Goal: Use online tool/utility: Utilize a website feature to perform a specific function

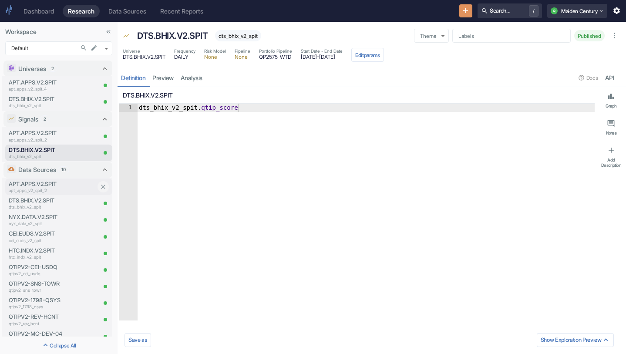
click at [52, 191] on p "apt_apps_v2_spit_2" at bounding box center [52, 190] width 87 height 7
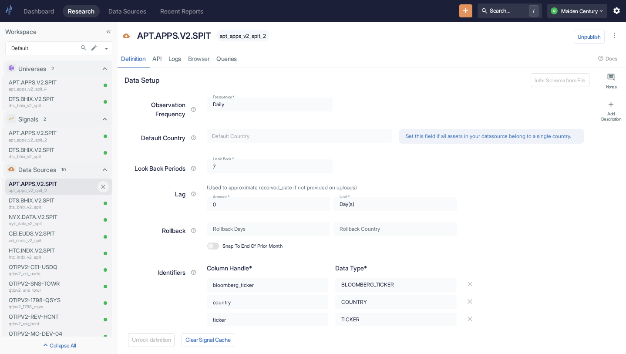
type textarea "x"
click at [49, 89] on p "apt_apps_v2_spit_4" at bounding box center [41, 89] width 64 height 7
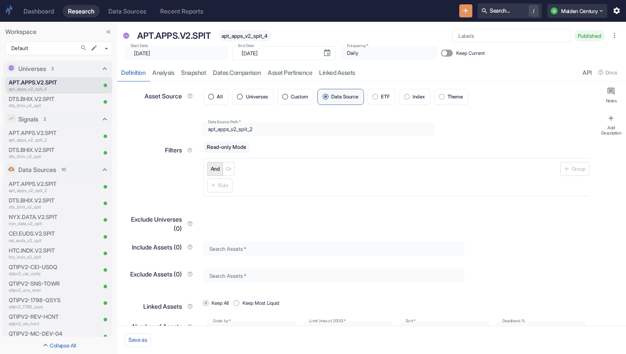
click at [208, 55] on div "​ [DATE] Start Date" at bounding box center [176, 53] width 104 height 14
type textarea "x"
click at [434, 55] on input "Keep Current" at bounding box center [444, 53] width 21 height 7
checkbox input "false"
type textarea "x"
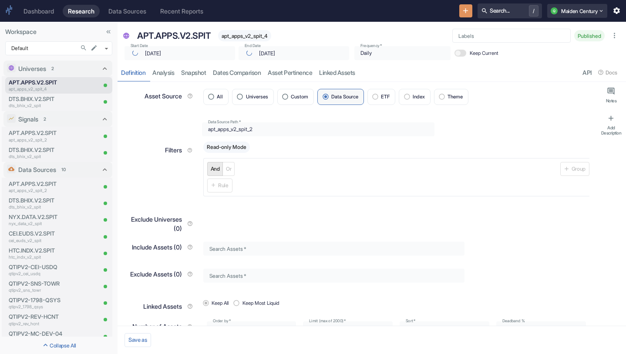
checkbox input "true"
type textarea "x"
click at [430, 51] on input "Keep Current" at bounding box center [440, 53] width 21 height 7
click at [175, 44] on div "Start Date ​ [DATE] Start Date" at bounding box center [178, 51] width 114 height 17
click at [614, 37] on icon "button" at bounding box center [613, 36] width 1 height 6
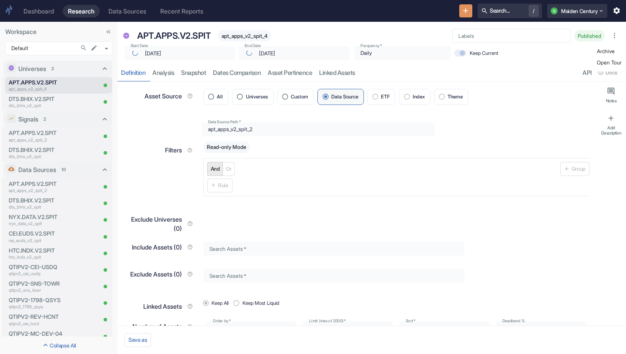
checkbox input "false"
type textarea "x"
click at [35, 137] on p "apt_apps_v2_spit_2" at bounding box center [41, 140] width 64 height 7
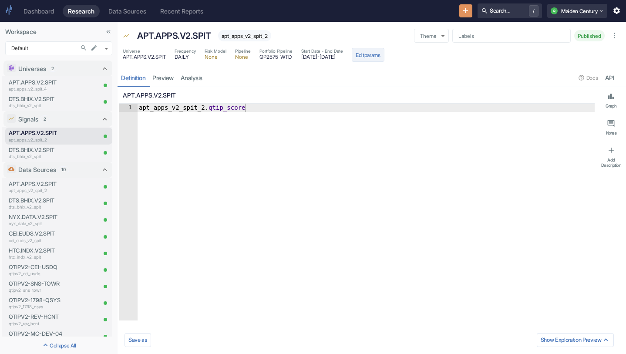
click at [384, 53] on button "Edit params" at bounding box center [368, 55] width 33 height 14
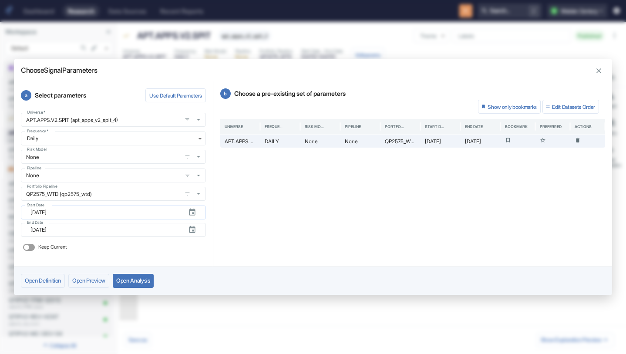
click at [82, 213] on input "[DATE]" at bounding box center [105, 212] width 151 height 14
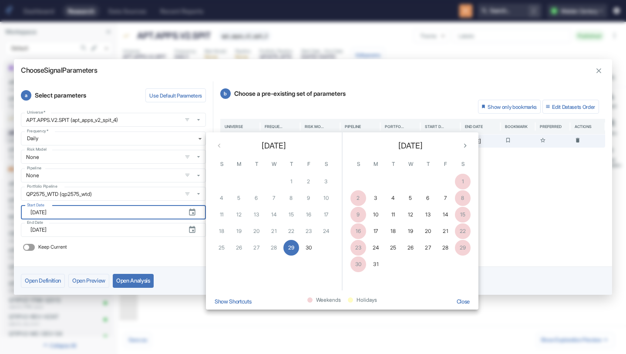
click at [251, 247] on div "25 26 27 28 29 30" at bounding box center [274, 248] width 136 height 16
click at [229, 248] on div "25 26 27 28 29 30" at bounding box center [274, 248] width 136 height 16
click at [601, 69] on icon "button" at bounding box center [598, 71] width 8 height 8
type textarea "x"
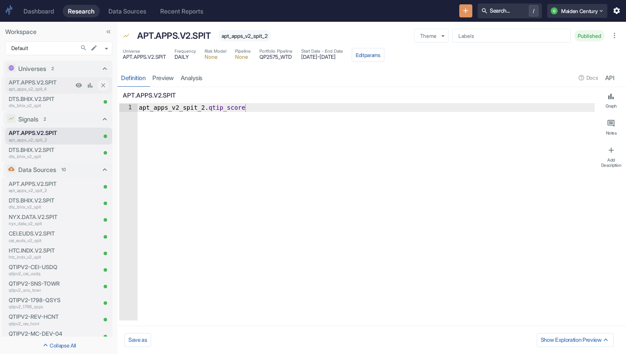
click at [68, 83] on p "APT.APPS.V2.SPIT" at bounding box center [41, 82] width 64 height 8
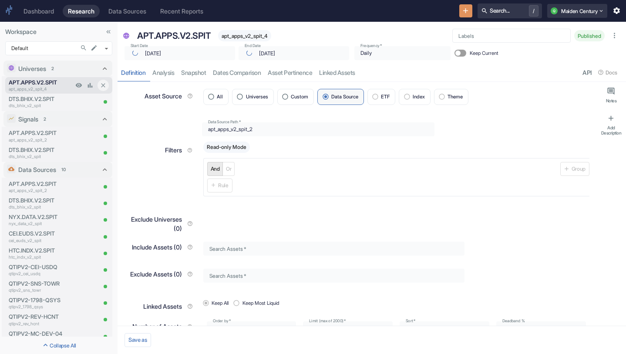
type textarea "x"
click at [169, 76] on link "analysis" at bounding box center [163, 73] width 29 height 18
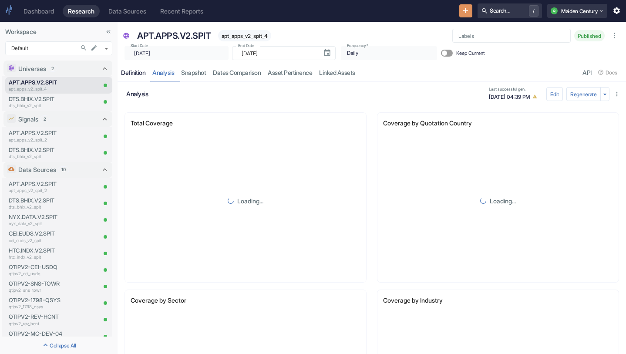
click at [130, 75] on div "Definition" at bounding box center [133, 73] width 24 height 8
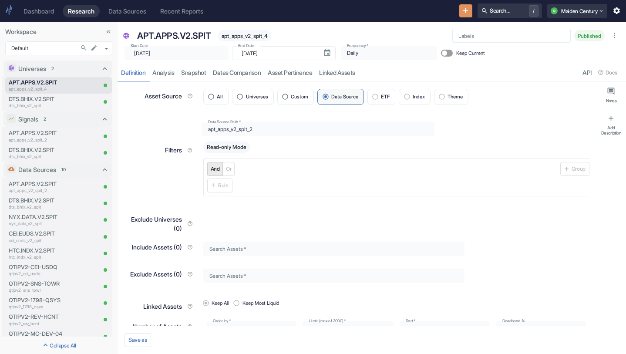
type textarea "x"
click at [57, 187] on p "apt_apps_v2_spit_2" at bounding box center [52, 190] width 87 height 7
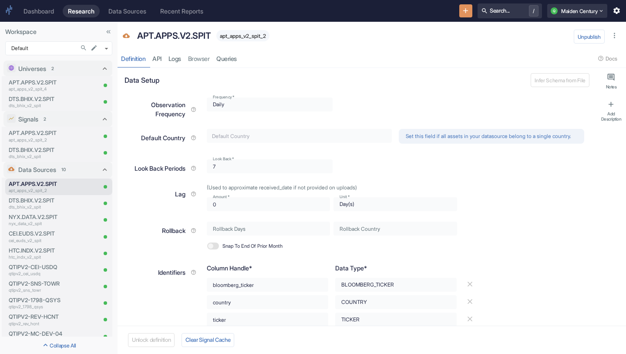
type textarea "x"
click at [178, 57] on link "Logs" at bounding box center [175, 59] width 20 height 18
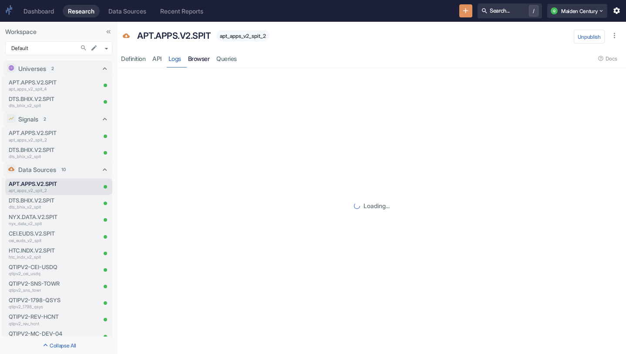
click at [204, 58] on link "Browser" at bounding box center [198, 59] width 29 height 18
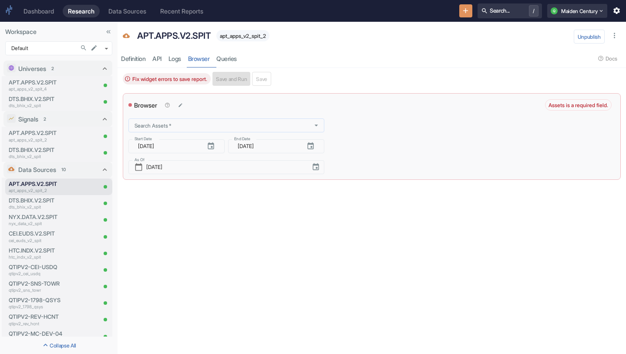
click at [198, 121] on body "Dashboard Research Data Sources Recent Reports Search... / Q Maiden Century Wor…" at bounding box center [313, 177] width 626 height 354
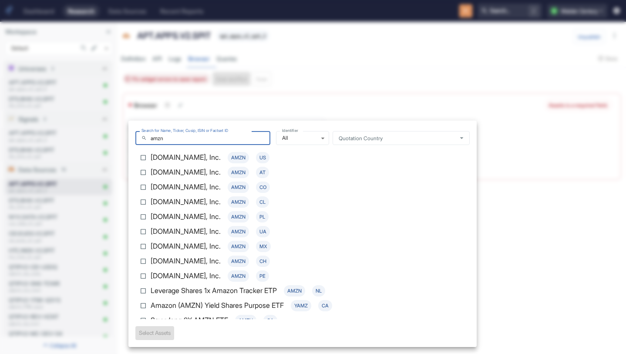
type input "amzn"
click at [293, 81] on div at bounding box center [313, 177] width 626 height 354
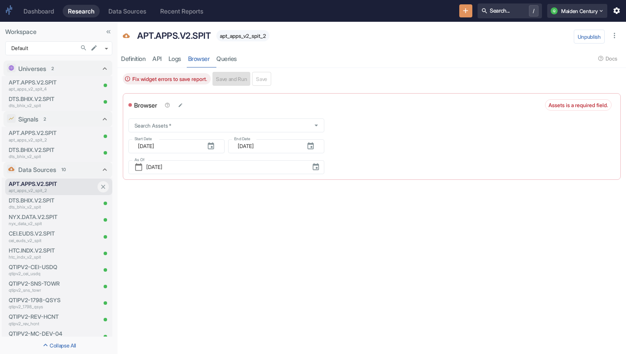
click at [40, 191] on p "apt_apps_v2_spit_2" at bounding box center [52, 190] width 87 height 7
click at [46, 88] on p "apt_apps_v2_spit_4" at bounding box center [41, 89] width 64 height 7
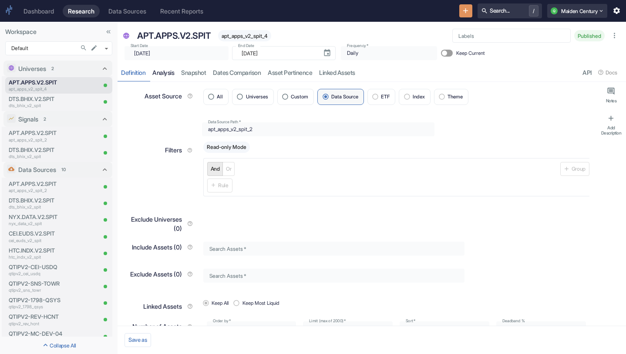
type textarea "x"
click at [173, 74] on link "analysis" at bounding box center [163, 73] width 29 height 18
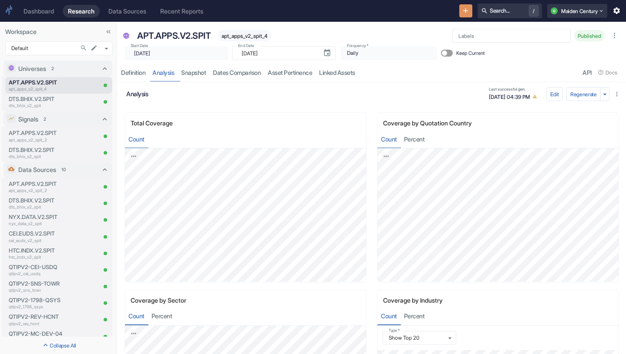
click at [594, 36] on span "Published" at bounding box center [589, 36] width 30 height 7
click at [617, 31] on icon "button" at bounding box center [614, 35] width 8 height 8
click at [542, 49] on div "Start Date ​ [DATE] Start Date End Date ​ [DATE] End Date Frequency   * Daily D…" at bounding box center [372, 50] width 506 height 19
click at [46, 86] on p "apt_apps_v2_spit_4" at bounding box center [41, 89] width 64 height 7
click at [50, 182] on p "APT.APPS.V2.SPIT" at bounding box center [52, 184] width 87 height 8
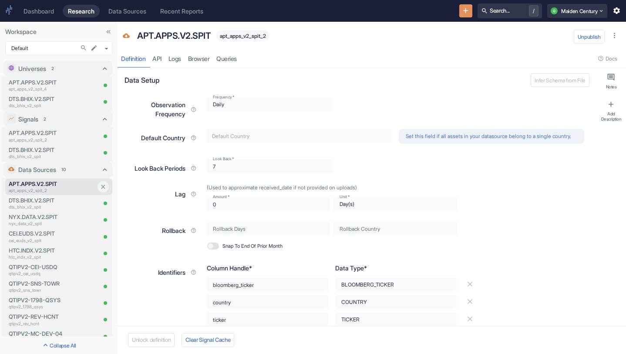
type textarea "x"
click at [44, 86] on p "apt_apps_v2_spit_4" at bounding box center [41, 89] width 64 height 7
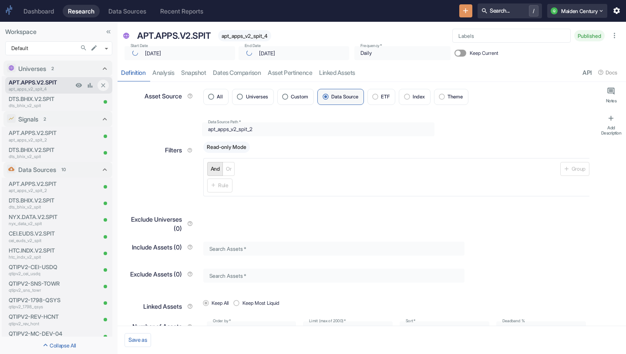
type textarea "x"
click at [44, 135] on p "APT.APPS.V2.SPIT" at bounding box center [41, 133] width 64 height 8
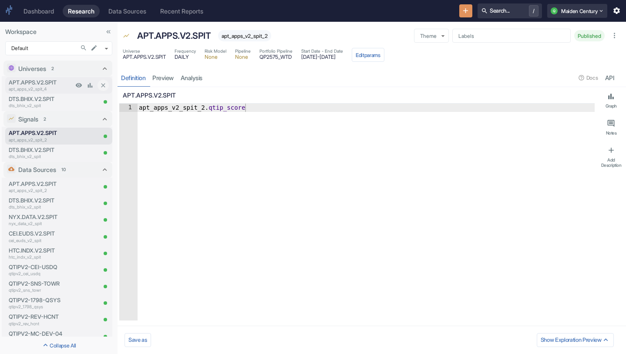
type textarea "x"
click at [41, 190] on p "apt_apps_v2_spit_2" at bounding box center [52, 190] width 87 height 7
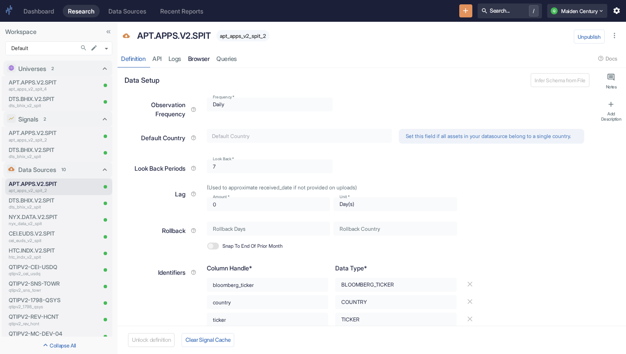
type textarea "x"
click at [207, 62] on link "Browser" at bounding box center [198, 59] width 29 height 18
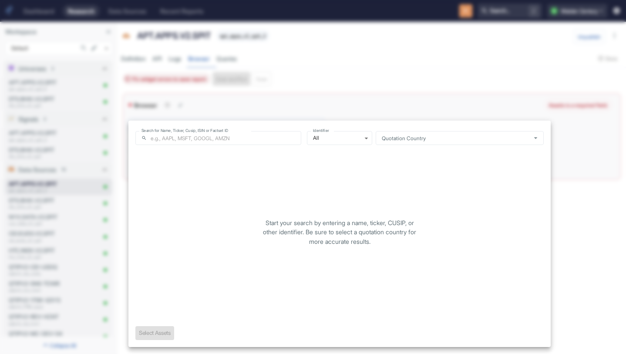
click at [181, 127] on body "Dashboard Research Data Sources Recent Reports Search... / Q Maiden Century Wor…" at bounding box center [313, 177] width 626 height 354
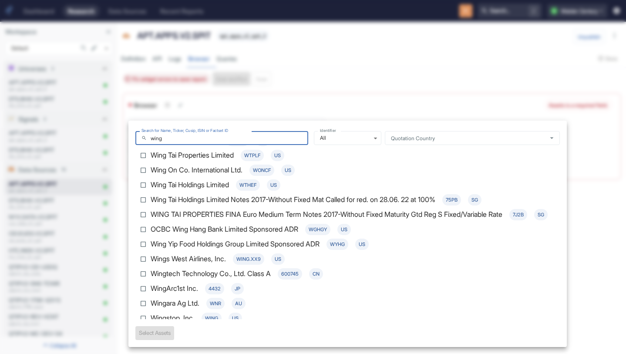
scroll to position [550, 0]
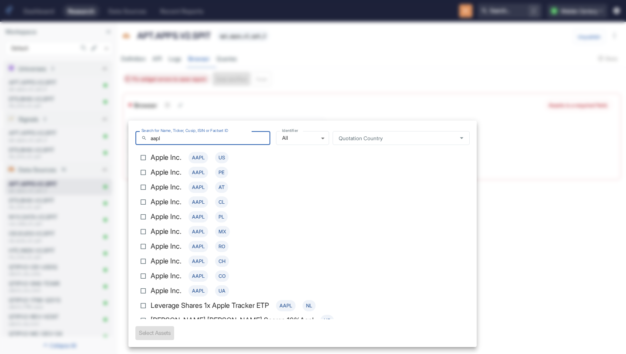
type input "aapl"
click at [183, 158] on div "Apple Inc. AAPL US" at bounding box center [190, 157] width 78 height 11
click at [151, 158] on input "Apple Inc. AAPL US" at bounding box center [143, 157] width 15 height 15
checkbox input "true"
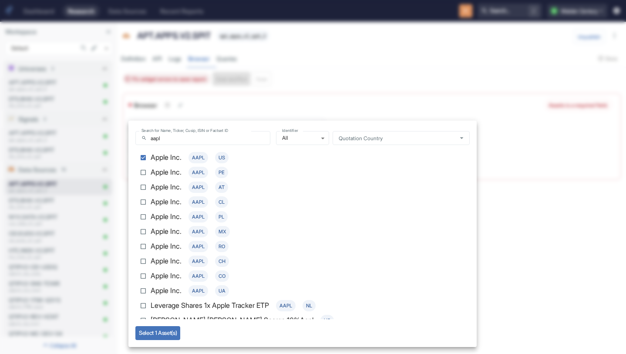
click at [171, 334] on button "Select 1 Asset(s)" at bounding box center [157, 333] width 45 height 14
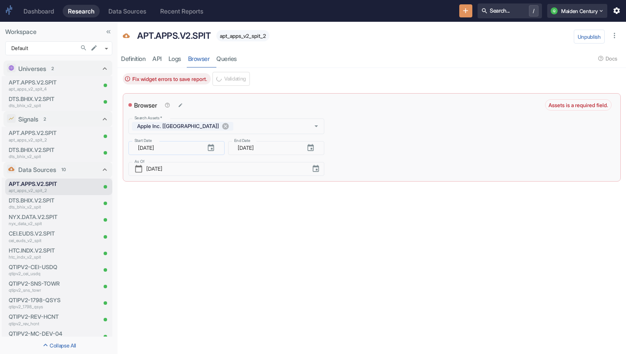
click at [213, 150] on icon "button" at bounding box center [211, 147] width 6 height 7
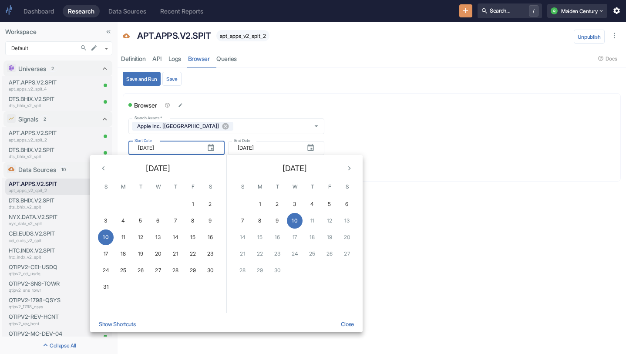
click at [128, 325] on button "Show Shortcuts" at bounding box center [117, 324] width 44 height 16
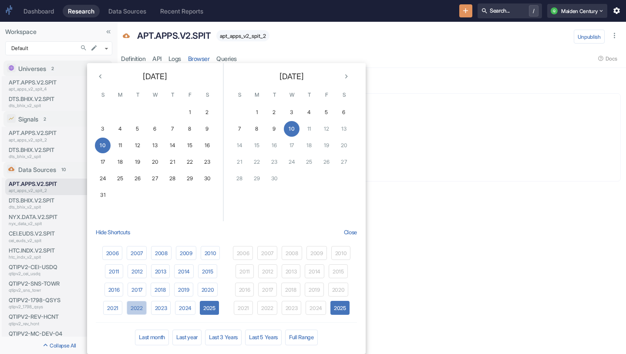
click at [131, 311] on button "2022" at bounding box center [137, 308] width 20 height 14
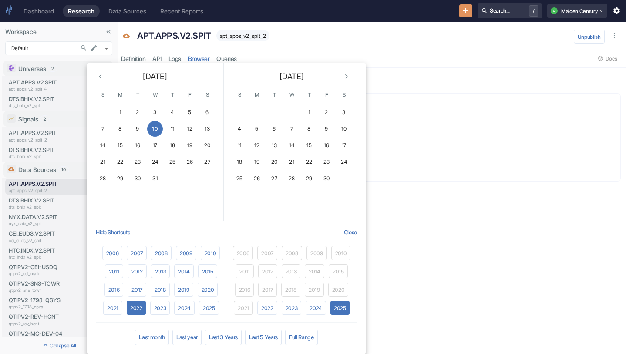
click at [100, 77] on icon "Previous month" at bounding box center [100, 76] width 8 height 8
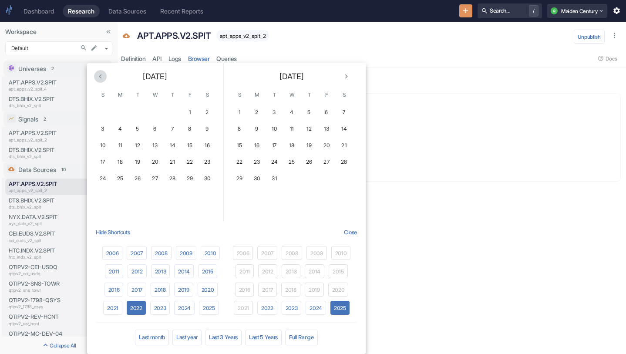
click at [100, 77] on icon "Previous month" at bounding box center [100, 76] width 8 height 8
click at [139, 115] on button "1" at bounding box center [138, 112] width 16 height 16
type input "[DATE]"
click at [291, 124] on button "10" at bounding box center [292, 129] width 16 height 16
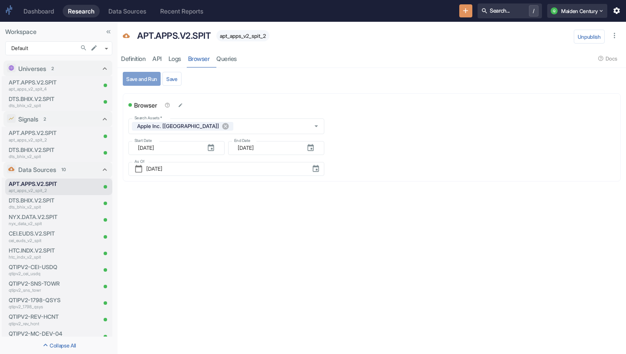
click at [145, 76] on button "Save and Run" at bounding box center [142, 79] width 38 height 14
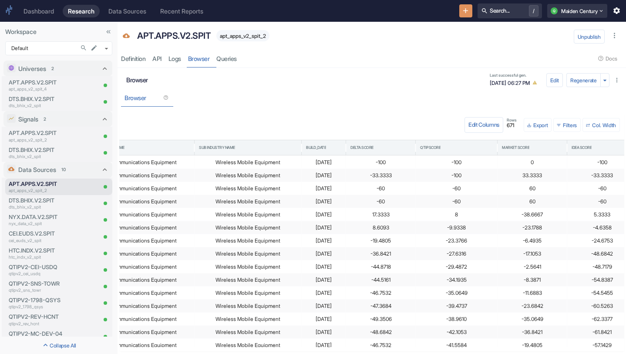
scroll to position [0, 393]
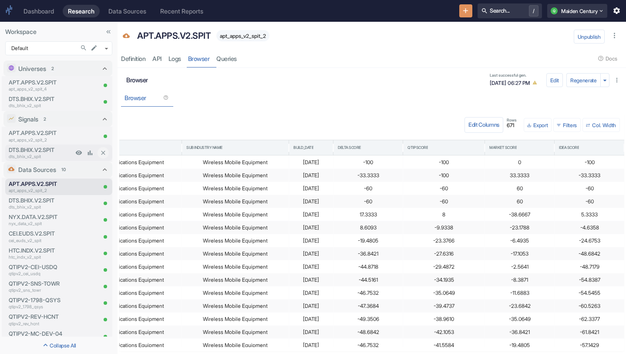
click at [46, 146] on p "DTS.BHIX.V2.SPIT" at bounding box center [41, 150] width 64 height 8
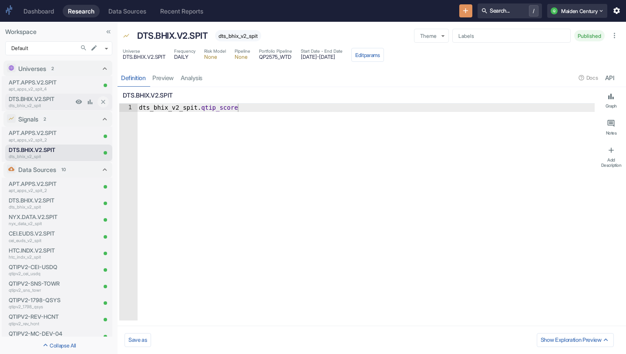
type textarea "x"
click at [51, 98] on p "DTS.BHIX.V2.SPIT" at bounding box center [41, 99] width 64 height 8
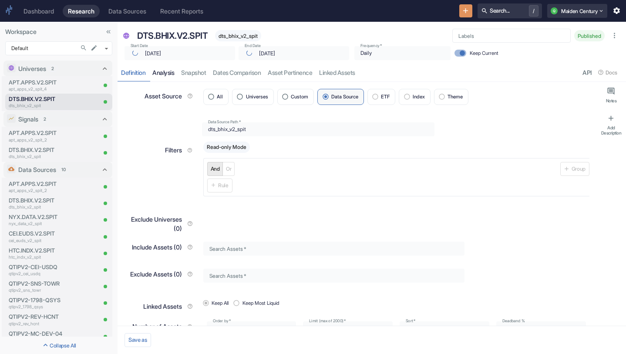
type textarea "x"
click at [168, 68] on link "analysis" at bounding box center [163, 73] width 29 height 18
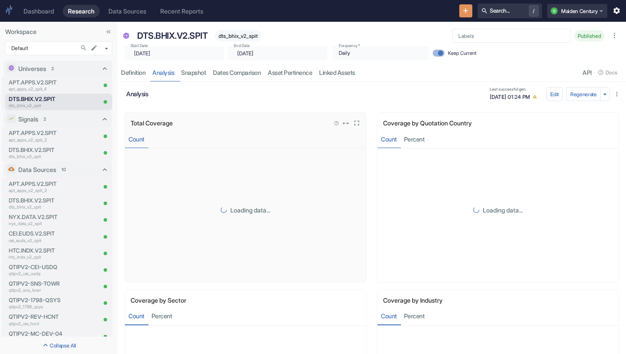
click at [359, 127] on icon "View in fullscreen" at bounding box center [356, 123] width 8 height 8
